Goal: Information Seeking & Learning: Learn about a topic

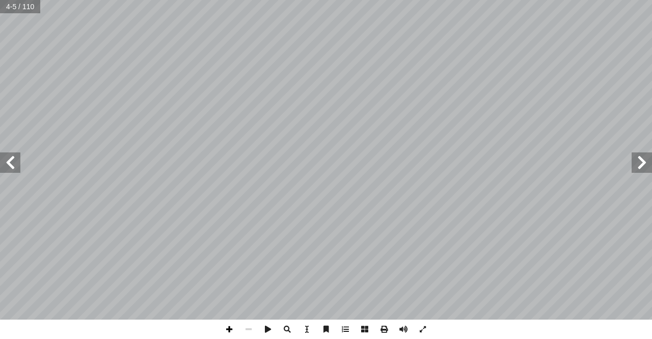
click at [225, 330] on span at bounding box center [228, 328] width 19 height 19
click at [259, 329] on span at bounding box center [267, 328] width 19 height 19
click at [252, 328] on span at bounding box center [248, 328] width 19 height 19
click at [252, 327] on span at bounding box center [248, 328] width 19 height 19
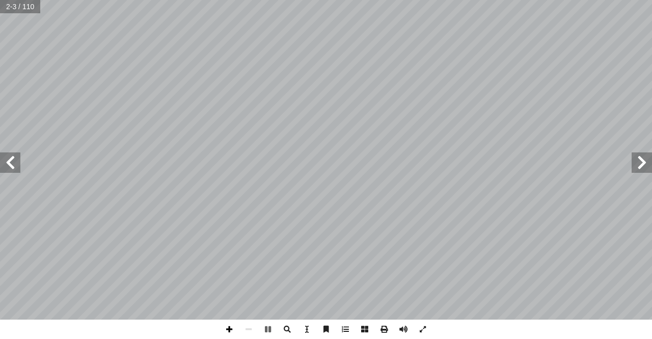
click at [233, 327] on span at bounding box center [228, 328] width 19 height 19
click at [17, 166] on span at bounding box center [10, 162] width 20 height 20
click at [13, 165] on span at bounding box center [10, 162] width 20 height 20
click at [639, 170] on span at bounding box center [641, 162] width 20 height 20
click at [270, 327] on span at bounding box center [267, 328] width 19 height 19
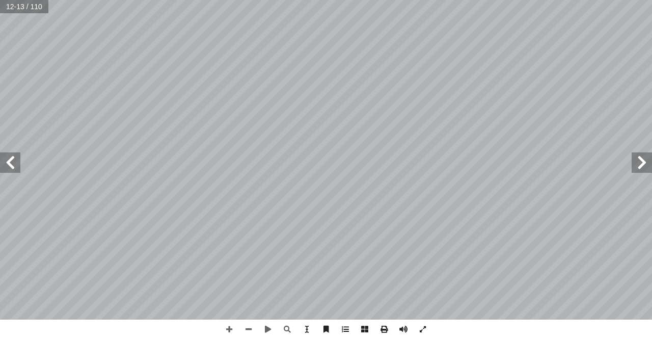
click at [11, 169] on span at bounding box center [10, 162] width 20 height 20
click at [13, 166] on span at bounding box center [10, 162] width 20 height 20
click at [12, 171] on span at bounding box center [10, 162] width 20 height 20
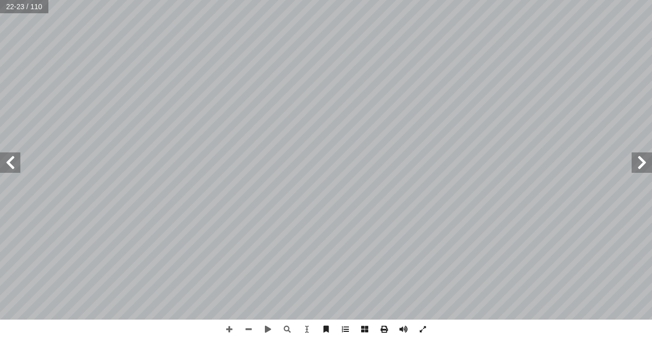
click at [16, 165] on span at bounding box center [10, 162] width 20 height 20
click at [256, 322] on div "ُ ه ّ الل ُ ه َ ر � ، فخي َ ا ليسوا مؤمنين ً قوم ِ المكان َ في ذلك َ ، ووجد ِ ي…" at bounding box center [326, 169] width 652 height 339
click at [643, 156] on span at bounding box center [641, 162] width 20 height 20
click at [223, 325] on span at bounding box center [228, 328] width 19 height 19
click at [13, 159] on span at bounding box center [10, 162] width 20 height 20
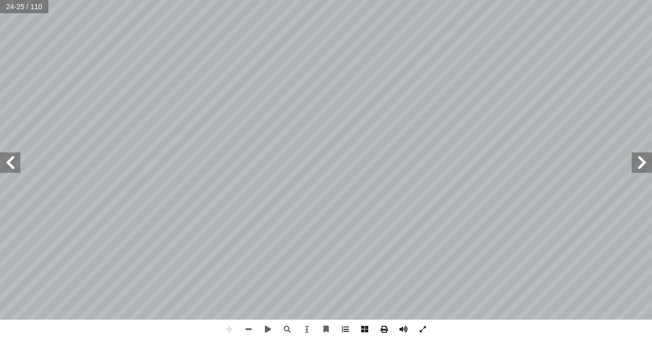
click at [109, 93] on html "الصفحة الرئيسية الصف الأول الصف الثاني الصف الثالث الصف الرابع الصف الخامس الصف…" at bounding box center [326, 46] width 652 height 93
click at [246, 330] on span at bounding box center [248, 328] width 19 height 19
click at [231, 333] on span at bounding box center [228, 328] width 19 height 19
click at [336, 334] on div "ُ ه ّ الل ُ ه َ ر � ، فخي َ ا ليسوا مؤمنين ً قوم ِ المكان َ في ذلك َ ، ووجد ِ ي…" at bounding box center [326, 169] width 652 height 339
click at [15, 161] on span at bounding box center [10, 162] width 20 height 20
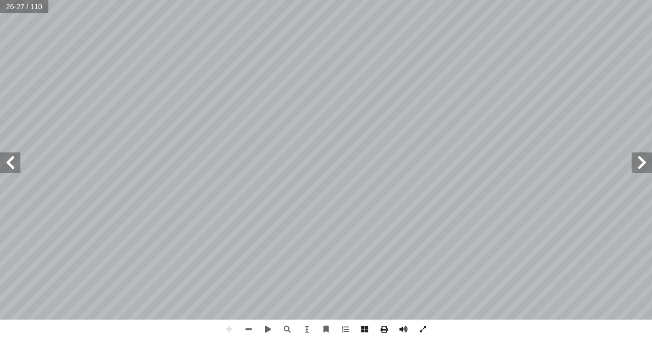
click at [650, 170] on span at bounding box center [641, 162] width 20 height 20
click at [641, 165] on span at bounding box center [641, 162] width 20 height 20
click at [14, 161] on span at bounding box center [10, 162] width 20 height 20
click at [174, 93] on html "الصفحة الرئيسية الصف الأول الصف الثاني الصف الثالث الصف الرابع الصف الخامس الصف…" at bounding box center [326, 46] width 652 height 93
click at [241, 322] on span at bounding box center [248, 328] width 19 height 19
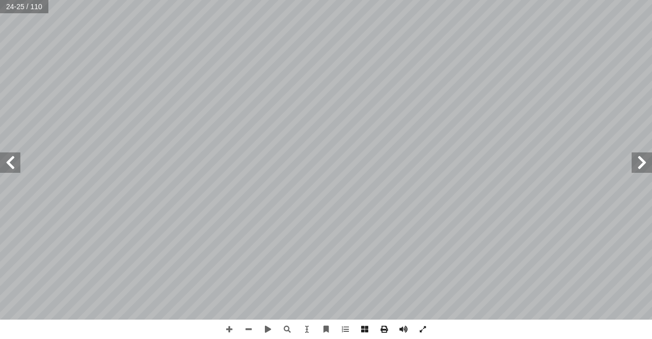
click at [645, 168] on span at bounding box center [641, 162] width 20 height 20
click at [8, 161] on span at bounding box center [10, 162] width 20 height 20
click at [234, 326] on span at bounding box center [228, 328] width 19 height 19
click at [405, 93] on html "الصفحة الرئيسية الصف الأول الصف الثاني الصف الثالث الصف الرابع الصف الخامس الصف…" at bounding box center [326, 46] width 652 height 93
click at [9, 161] on span at bounding box center [10, 162] width 20 height 20
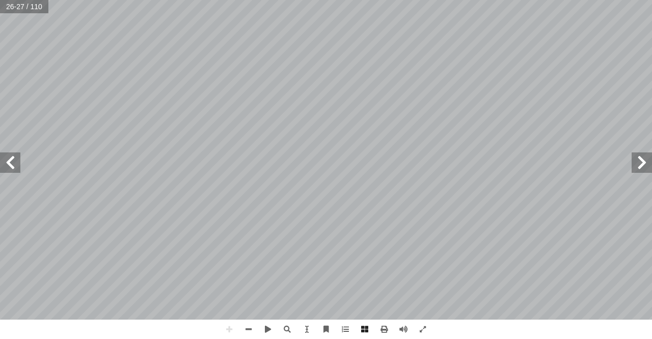
click at [651, 172] on span at bounding box center [641, 162] width 20 height 20
